Goal: Complete application form: Complete application form

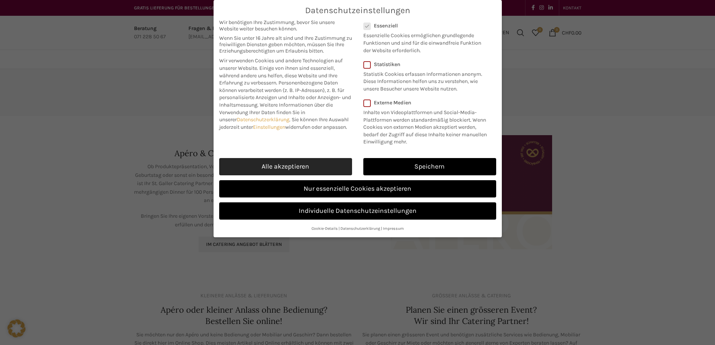
click at [285, 175] on link "Alle akzeptieren" at bounding box center [285, 166] width 133 height 17
checkbox input "true"
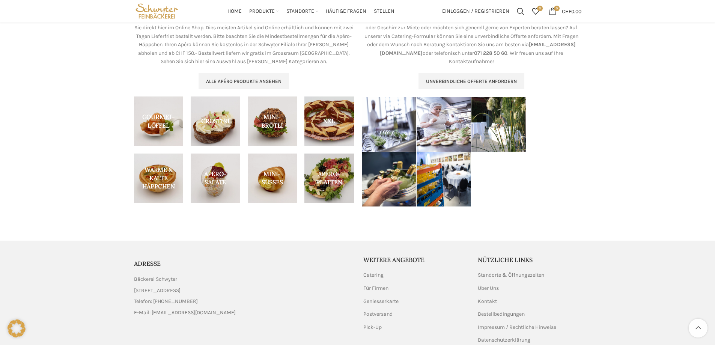
scroll to position [278, 0]
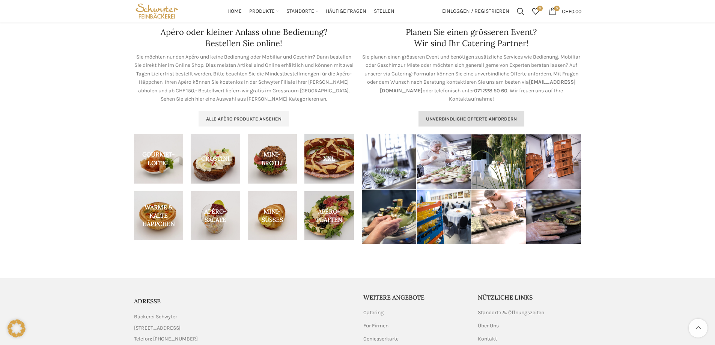
click at [469, 116] on span "Unverbindliche Offerte anfordern" at bounding box center [471, 119] width 91 height 6
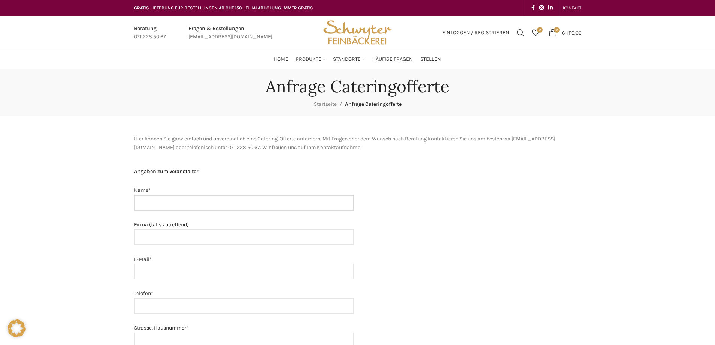
click at [156, 202] on input "Name*" at bounding box center [244, 203] width 220 height 16
type input "[PERSON_NAME][GEOGRAPHIC_DATA]"
click at [156, 202] on input "[PERSON_NAME][GEOGRAPHIC_DATA]" at bounding box center [244, 203] width 220 height 16
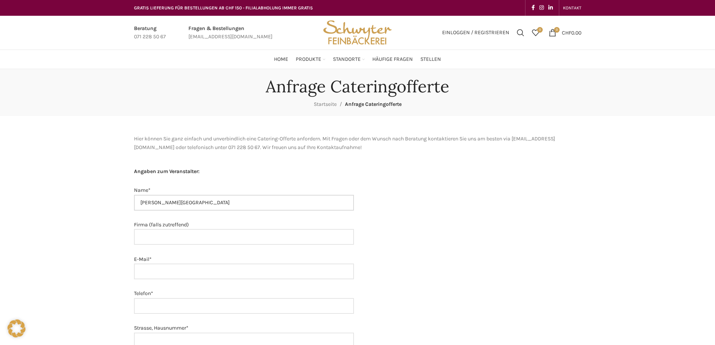
click at [156, 202] on input "[PERSON_NAME][GEOGRAPHIC_DATA]" at bounding box center [244, 203] width 220 height 16
click at [149, 238] on input "Firma (falls zutreffend)" at bounding box center [244, 237] width 220 height 16
paste input "[PERSON_NAME][GEOGRAPHIC_DATA]"
type input "[PERSON_NAME][GEOGRAPHIC_DATA]"
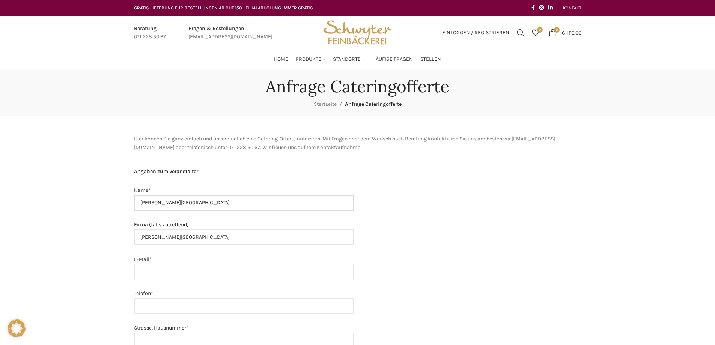
drag, startPoint x: 191, startPoint y: 202, endPoint x: 92, endPoint y: 197, distance: 100.0
type input "E"
type input "[PERSON_NAME]"
click at [140, 271] on input "E-Mail*" at bounding box center [244, 272] width 220 height 16
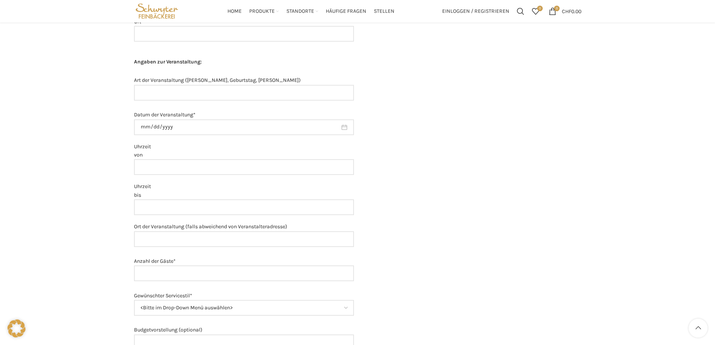
scroll to position [300, 0]
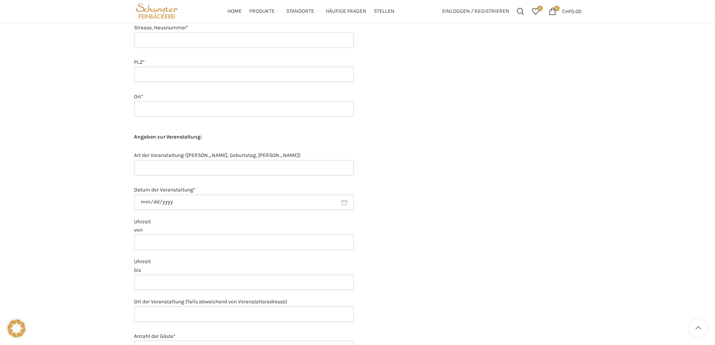
type input "[PERSON_NAME][EMAIL_ADDRESS][DOMAIN_NAME]"
click at [152, 107] on input "Ort*" at bounding box center [244, 109] width 220 height 16
click at [155, 75] on input "PLZ*" at bounding box center [244, 74] width 220 height 16
type input "9006"
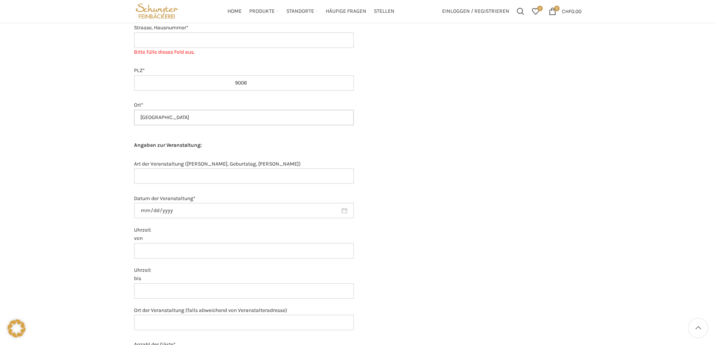
type input "[GEOGRAPHIC_DATA]"
click at [204, 43] on input "Strasse, Hausnummer* Bitte fülle dieses Feld aus." at bounding box center [244, 40] width 220 height 16
type input "M"
click at [155, 39] on input "[STREET_ADDRESS]" at bounding box center [244, 40] width 220 height 16
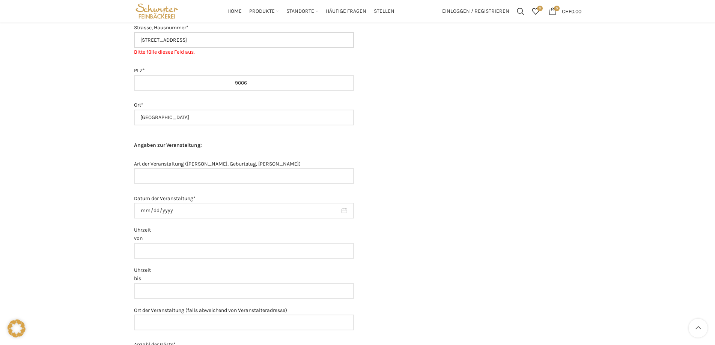
scroll to position [225, 0]
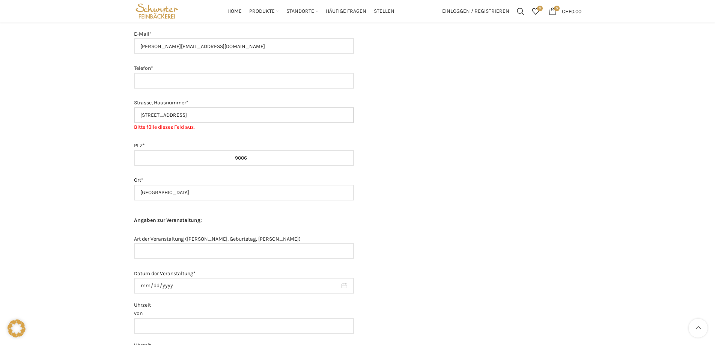
type input "[STREET_ADDRESS]"
click at [137, 82] on input "Telefon*" at bounding box center [244, 81] width 220 height 16
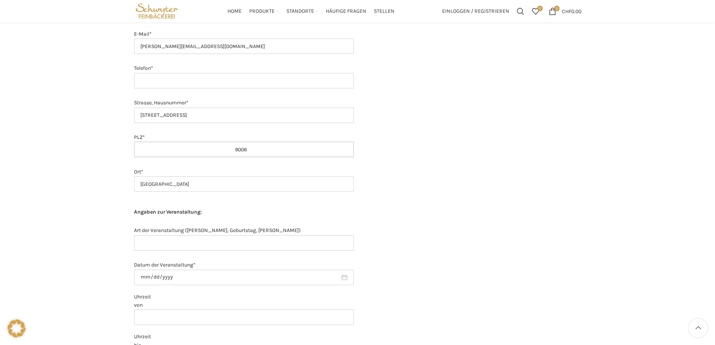
click at [270, 152] on input "9006" at bounding box center [244, 150] width 220 height 16
click at [178, 81] on input "Telefon*" at bounding box center [244, 81] width 220 height 16
paste input "[PHONE_NUMBER]"
type input "[PHONE_NUMBER]"
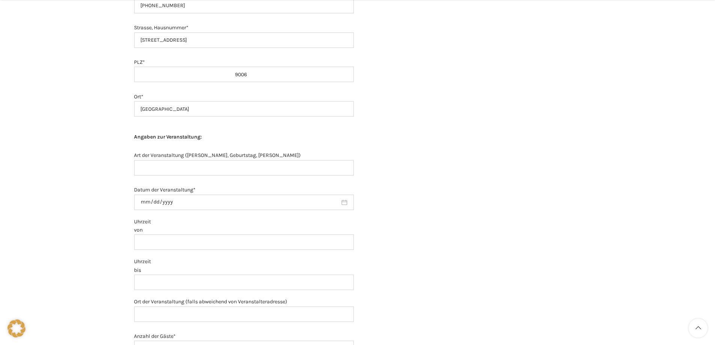
scroll to position [338, 0]
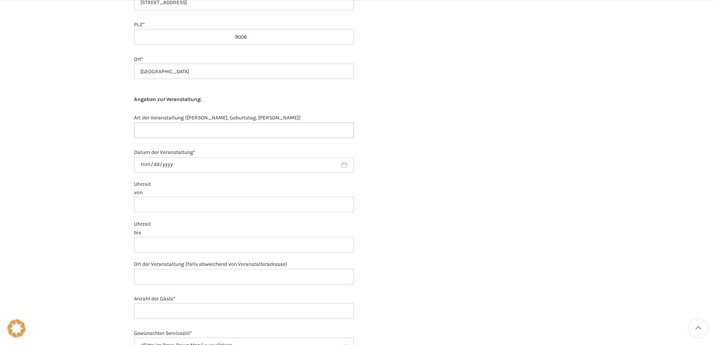
click at [158, 127] on input "Art der Veranstaltung ([PERSON_NAME], Geburtstag, [PERSON_NAME])" at bounding box center [244, 130] width 220 height 16
type input "B"
type input "Brunch als Kundenanlass"
type input "[DATE]"
click at [150, 206] on input "Uhrzeit von" at bounding box center [244, 205] width 220 height 16
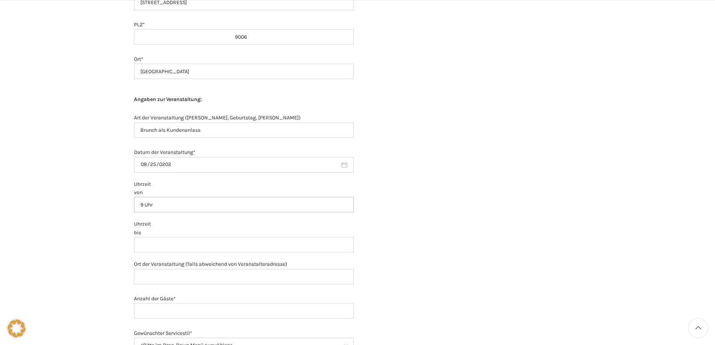
click at [150, 208] on input "9 Uhr" at bounding box center [244, 205] width 220 height 16
click at [150, 208] on input "9r" at bounding box center [244, 205] width 220 height 16
type input "9"
type input "9:00"
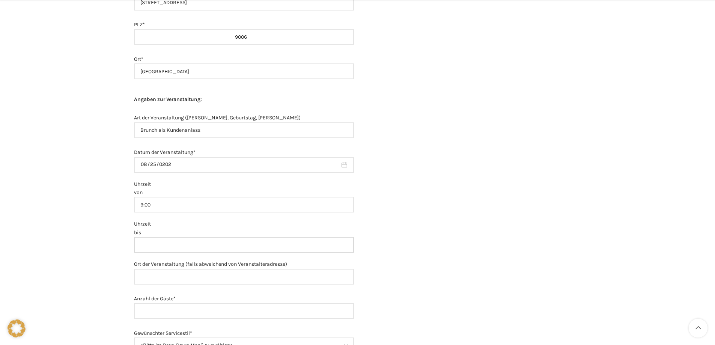
click at [150, 250] on input "Uhrzeit bis" at bounding box center [244, 245] width 220 height 16
type input "13:00"
click at [545, 216] on div at bounding box center [471, 326] width 227 height 1016
click at [152, 277] on input "Ort der Veranstaltung (falls abweichend von Veranstalteradresse)" at bounding box center [244, 277] width 220 height 16
type input "[PERSON_NAME]. Gallen / Jaguar Land Rover Showroom"
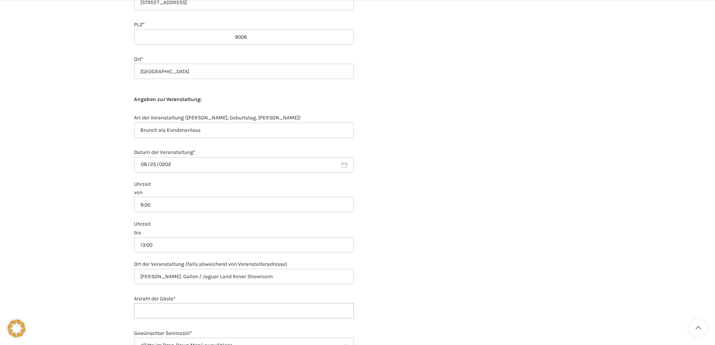
click at [159, 309] on input "Anzahl der Gäste*" at bounding box center [244, 311] width 220 height 16
type input "34"
click at [41, 287] on div "Anfrage Cateringofferte Startseite Anfrage Cateringofferte Hier können Sie ganz…" at bounding box center [357, 289] width 715 height 1117
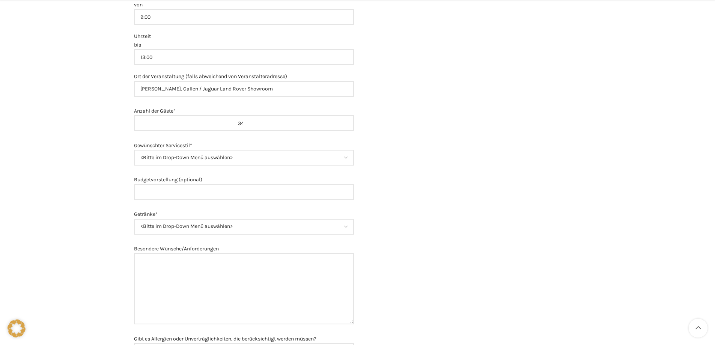
scroll to position [563, 0]
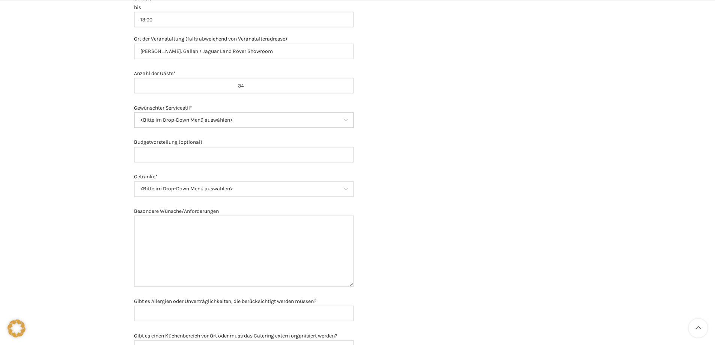
click at [175, 120] on select "<Bitte im Drop-Down Menü auswählen> Buffet Fingerfood Sonstiges (bitte bei Anme…" at bounding box center [244, 120] width 220 height 16
select select "Buffet"
click at [134, 112] on select "<Bitte im Drop-Down Menü auswählen> Buffet Fingerfood Sonstiges (bitte bei Anme…" at bounding box center [244, 120] width 220 height 16
click at [192, 152] on input "Budgetvorstellung (optional)" at bounding box center [244, 155] width 220 height 16
type input "10000"
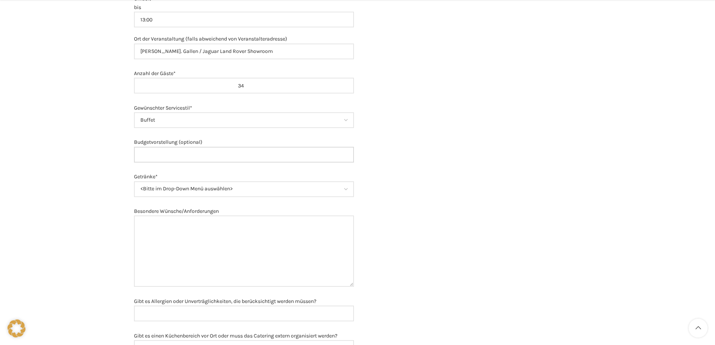
type input "10000"
type input "1"
type input "10000"
click at [187, 188] on select "<Bitte im Drop-Down Menü auswählen> Alkoholfrei Alkoholisch Sonstiges (bitte be…" at bounding box center [244, 189] width 220 height 16
select select "Alkoholfrei"
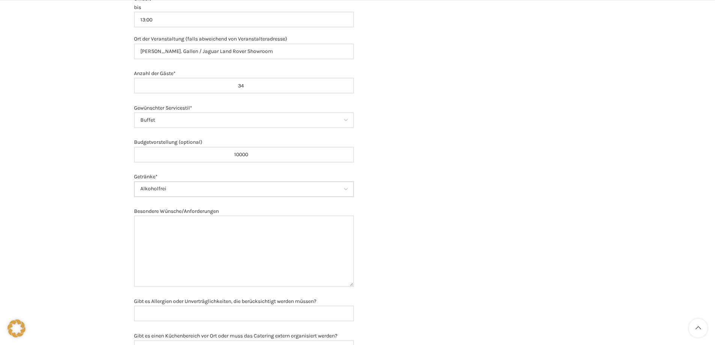
click at [134, 181] on select "<Bitte im Drop-Down Menü auswählen> Alkoholfrei Alkoholisch Sonstiges (bitte be…" at bounding box center [244, 189] width 220 height 16
click at [175, 226] on textarea "Besondere Wünsche/Anforderungen" at bounding box center [244, 250] width 220 height 71
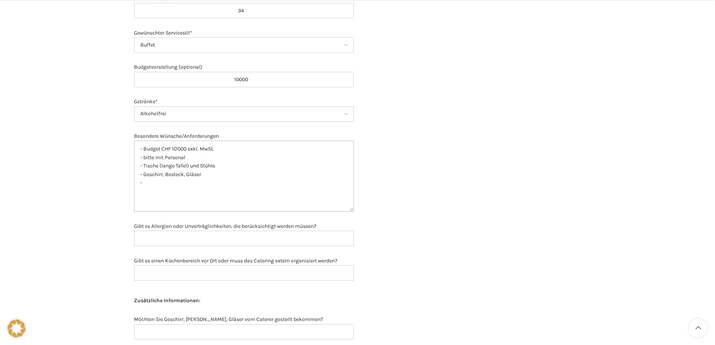
type textarea "- Budget CHF 10'000 exkl. MwSt. - bitte mit Personal - Tische (lange Tafel) und…"
click at [156, 275] on input "Gibt es einen Küchenbereich vor Ort oder muss das Catering extern organisiert w…" at bounding box center [244, 273] width 220 height 16
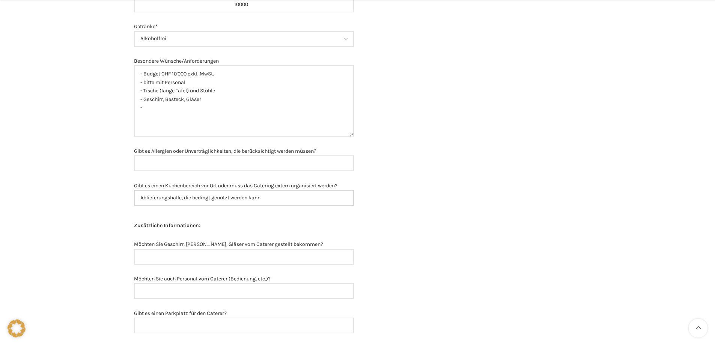
type input "Ablieferungshalle, die bedingt genutzt werden kann"
click at [163, 257] on input "Möchten Sie Geschirr, [PERSON_NAME], Gläser vom Caterer gestellt bekommen?" at bounding box center [244, 257] width 220 height 16
type input "j"
type input "J"
type input "[PERSON_NAME]"
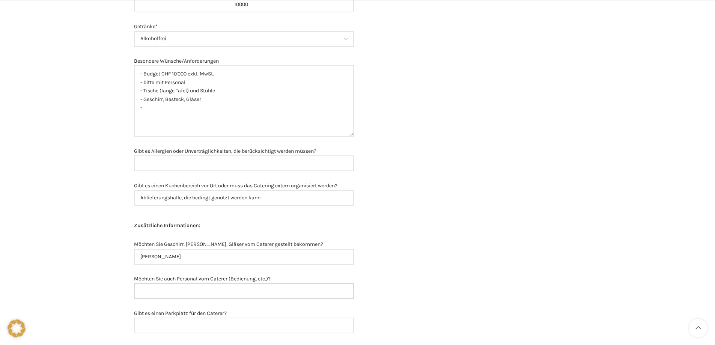
click at [173, 292] on input "Möchten Sie auch Personal vom Caterer (Bedienung, etc.)?" at bounding box center [244, 291] width 220 height 16
type input "[PERSON_NAME]"
click at [150, 327] on input "Gibt es einen Parkplatz für den Caterer?" at bounding box center [244, 326] width 220 height 16
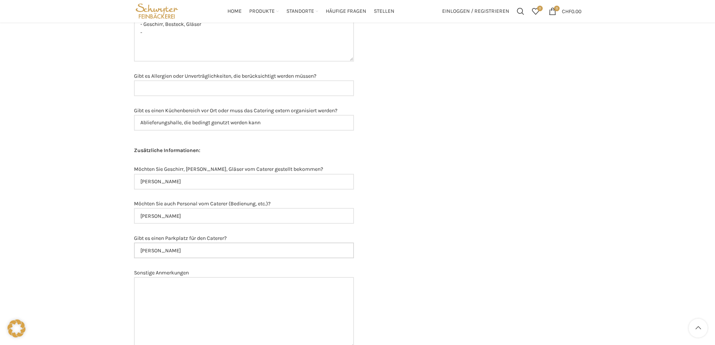
scroll to position [676, 0]
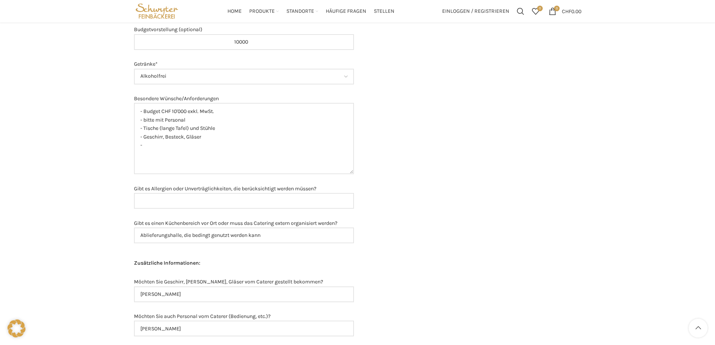
type input "[PERSON_NAME]"
drag, startPoint x: 221, startPoint y: 143, endPoint x: 126, endPoint y: 104, distance: 102.7
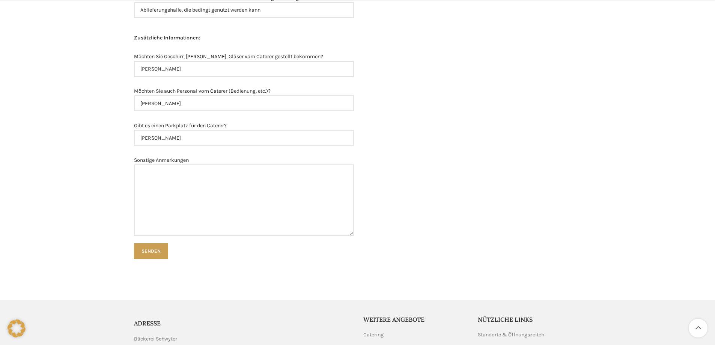
scroll to position [976, 0]
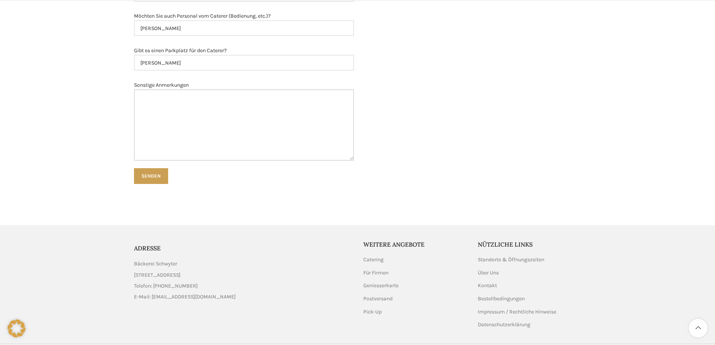
click at [198, 111] on textarea "Sonstige Anmerkungen" at bounding box center [244, 124] width 220 height 71
type textarea "G"
type textarea "S"
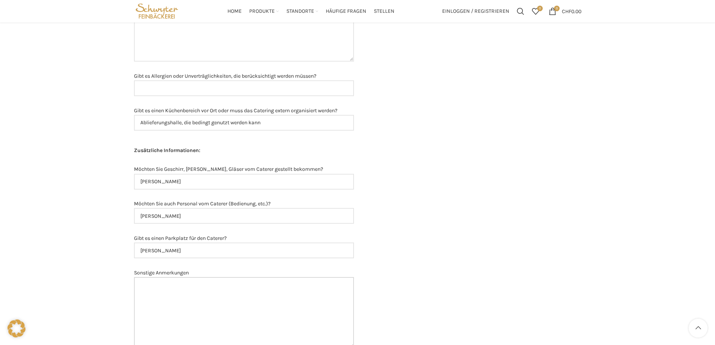
scroll to position [638, 0]
